Goal: Task Accomplishment & Management: Use online tool/utility

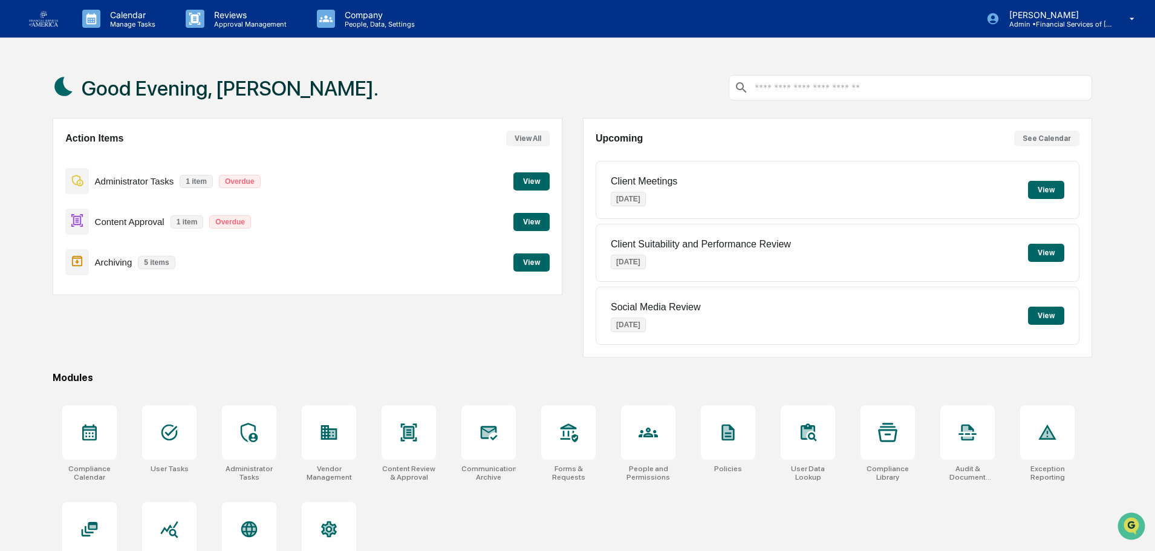
click at [534, 221] on button "View" at bounding box center [532, 222] width 36 height 18
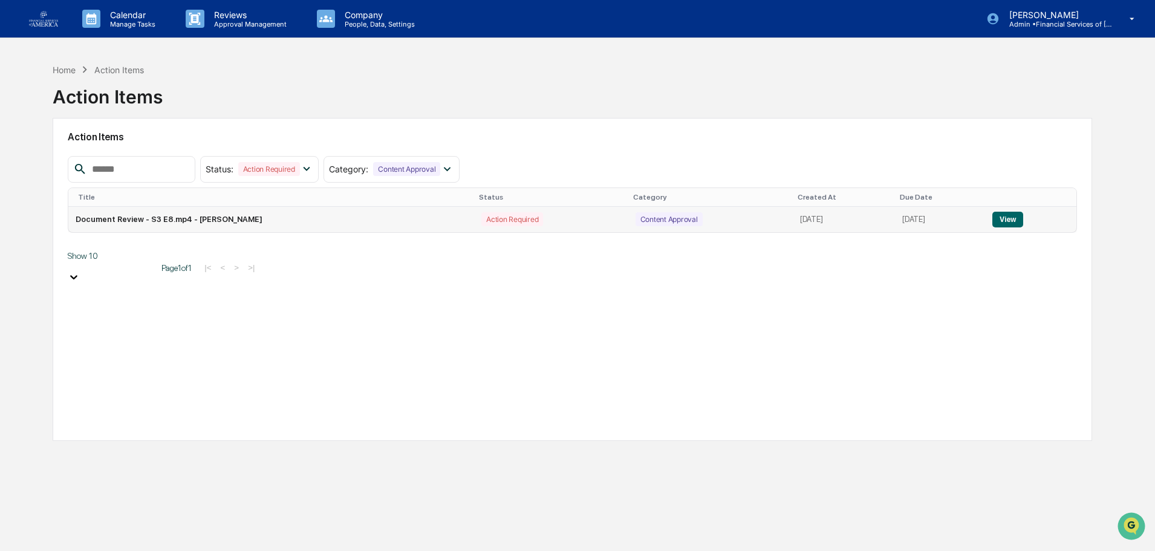
click at [1013, 217] on button "View" at bounding box center [1008, 220] width 31 height 16
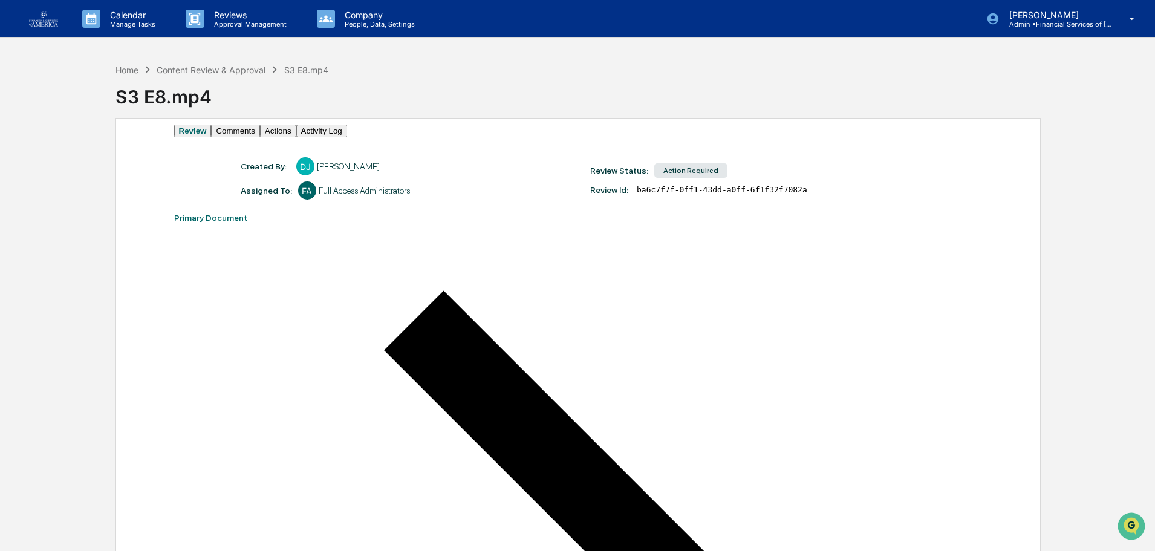
click at [296, 131] on button "Actions" at bounding box center [278, 131] width 36 height 13
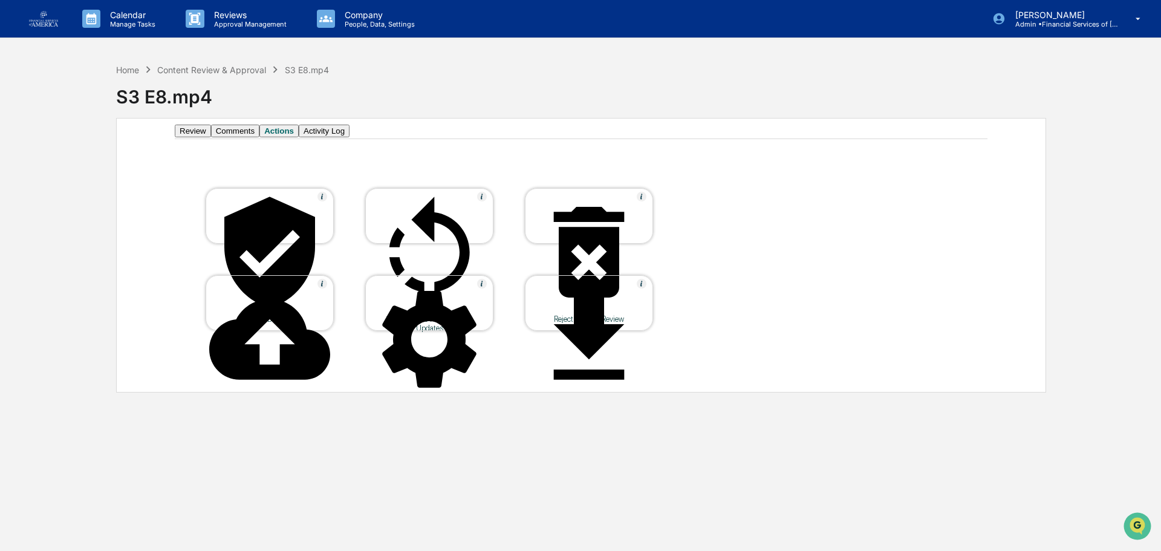
click at [626, 315] on div "Reject & Close Review" at bounding box center [589, 319] width 109 height 9
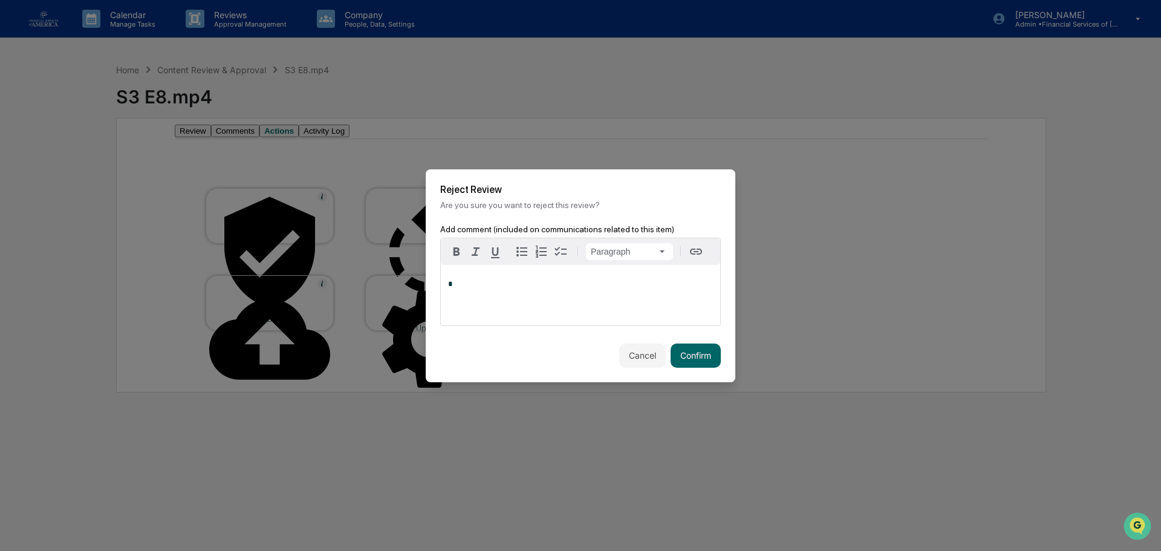
click at [526, 315] on div "*" at bounding box center [580, 295] width 279 height 60
click at [697, 353] on button "Confirm" at bounding box center [696, 356] width 50 height 24
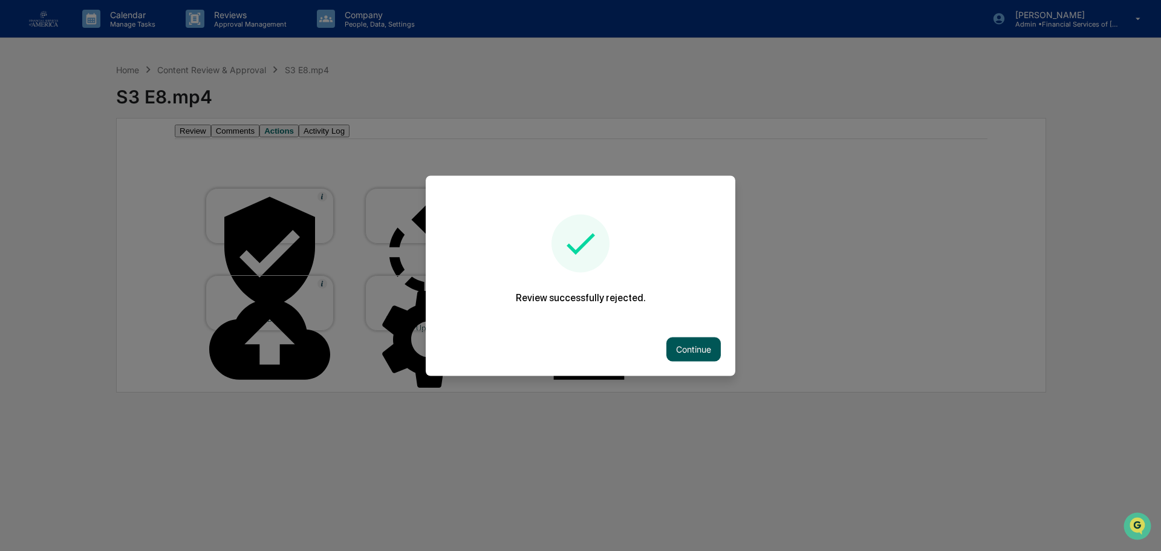
click at [720, 344] on button "Continue" at bounding box center [694, 349] width 54 height 24
